Goal: Transaction & Acquisition: Download file/media

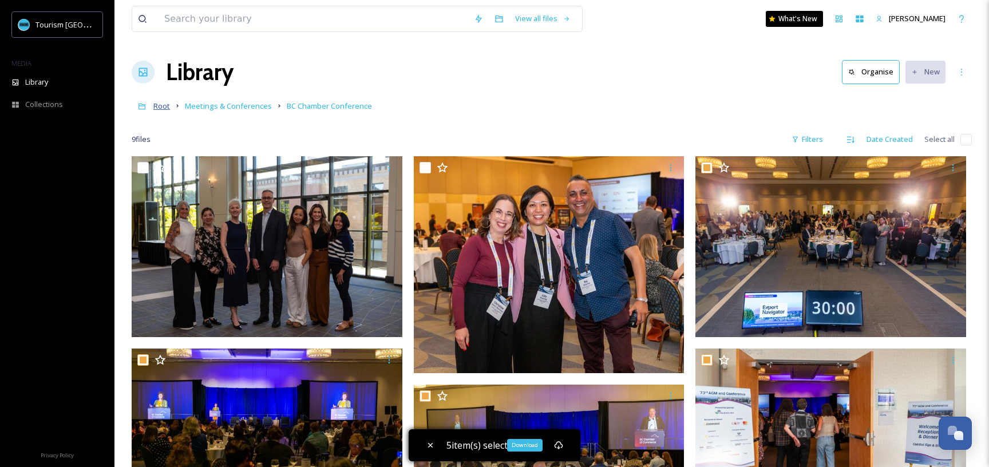
click at [165, 108] on span "Root" at bounding box center [161, 106] width 17 height 10
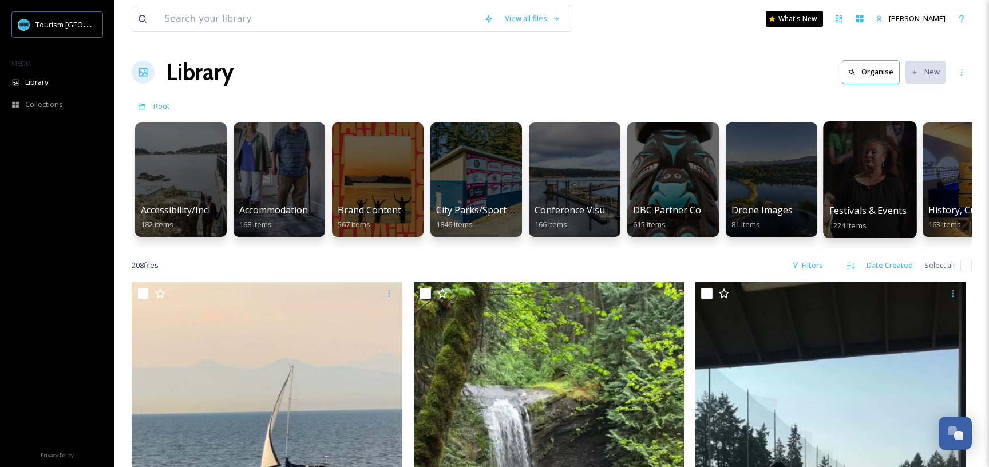
click at [874, 202] on div at bounding box center [869, 179] width 93 height 117
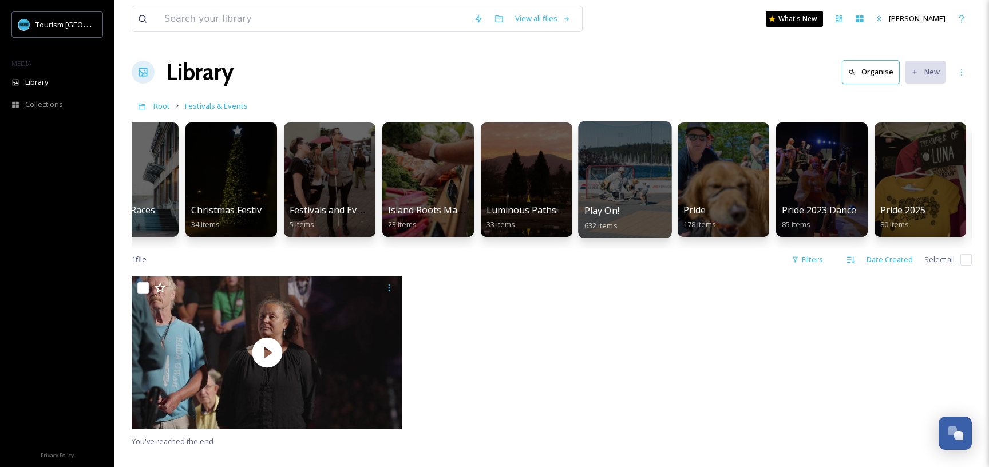
scroll to position [0, 45]
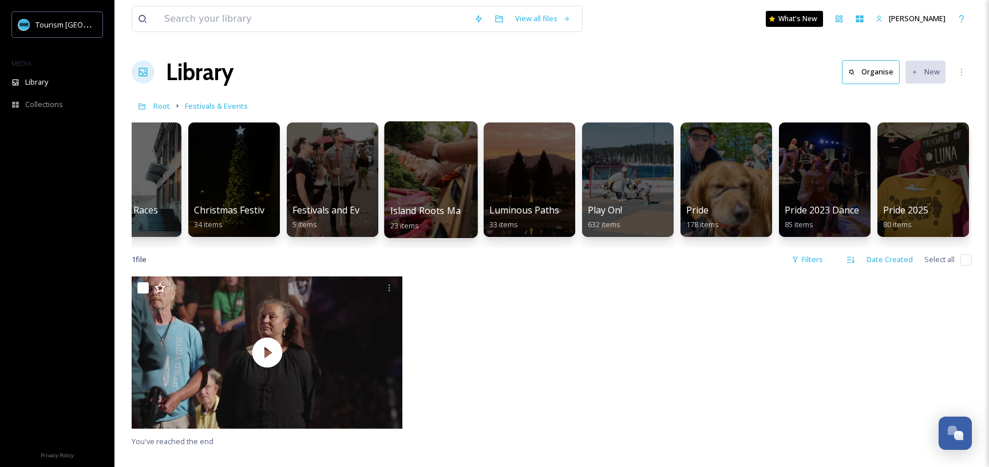
click at [440, 191] on div at bounding box center [430, 179] width 93 height 117
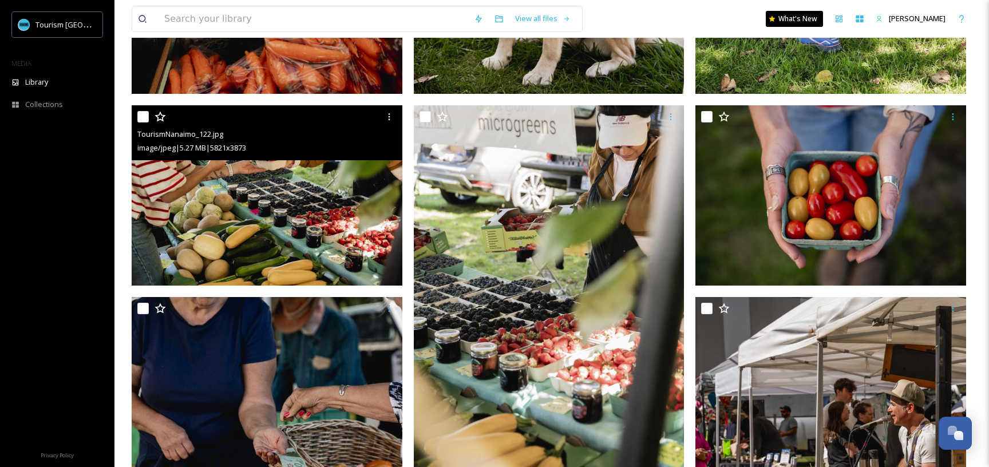
scroll to position [881, 0]
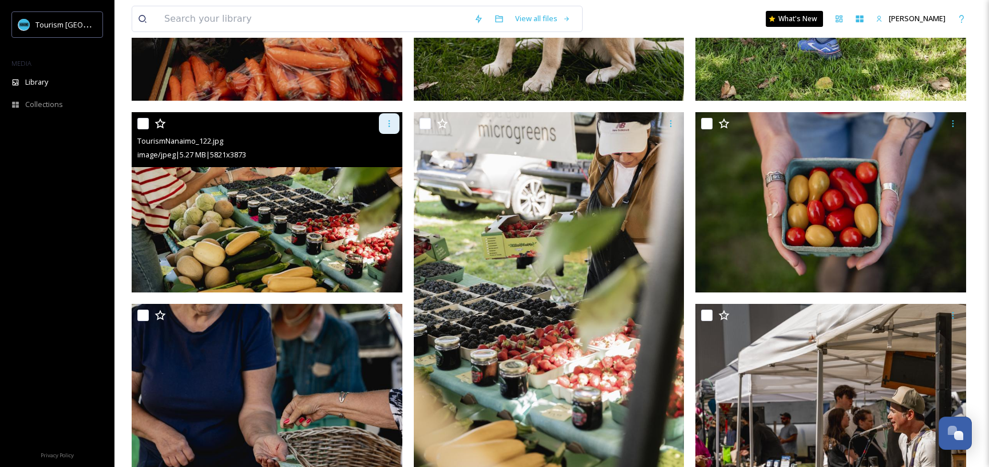
click at [382, 124] on div at bounding box center [389, 123] width 21 height 21
click at [366, 175] on span "Download" at bounding box center [375, 170] width 35 height 11
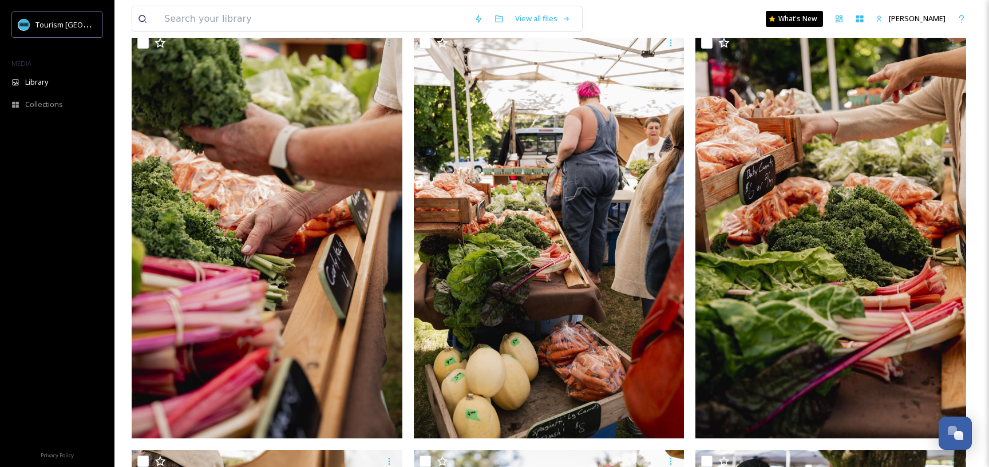
scroll to position [0, 0]
